Goal: Task Accomplishment & Management: Manage account settings

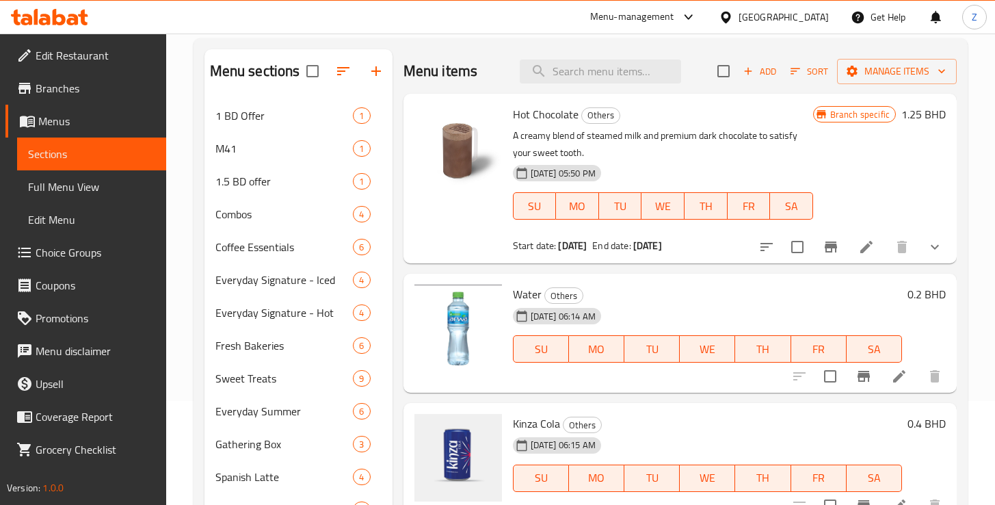
scroll to position [3, 0]
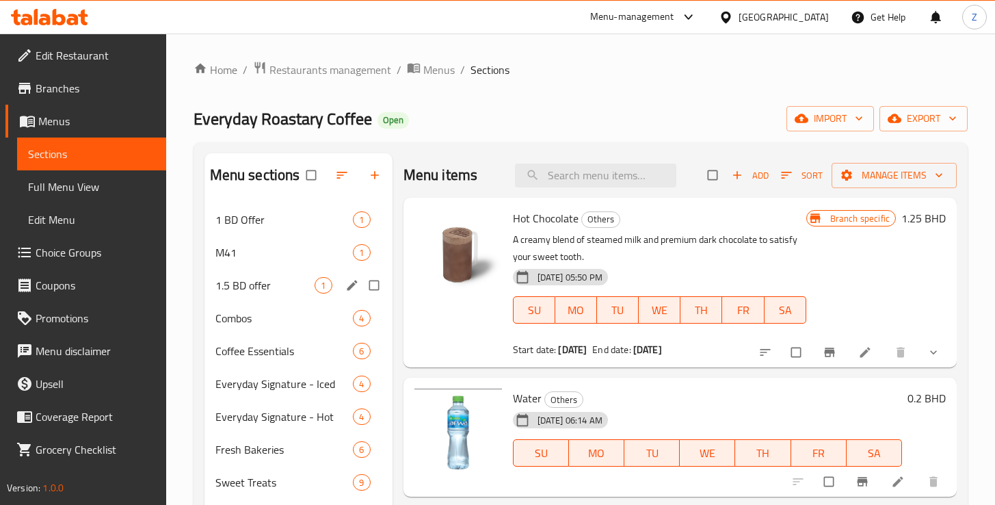
click at [255, 298] on div "1.5 BD offer 1" at bounding box center [298, 285] width 188 height 33
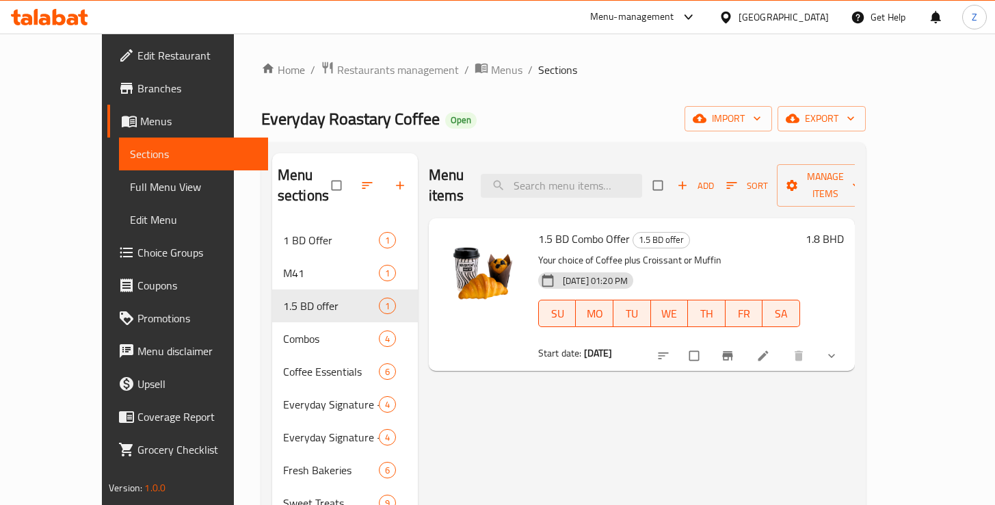
click at [693, 83] on div "Home / Restaurants management / Menus / Sections Everyday Roastary Coffee Open …" at bounding box center [563, 462] width 605 height 803
